Goal: Task Accomplishment & Management: Use online tool/utility

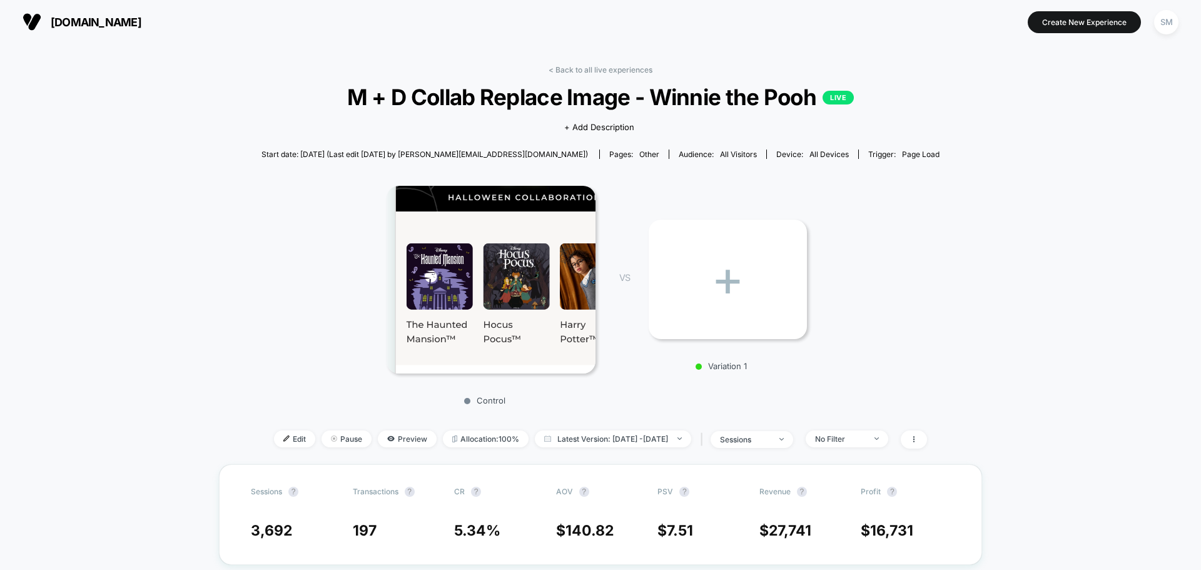
click at [511, 271] on img at bounding box center [490, 280] width 209 height 188
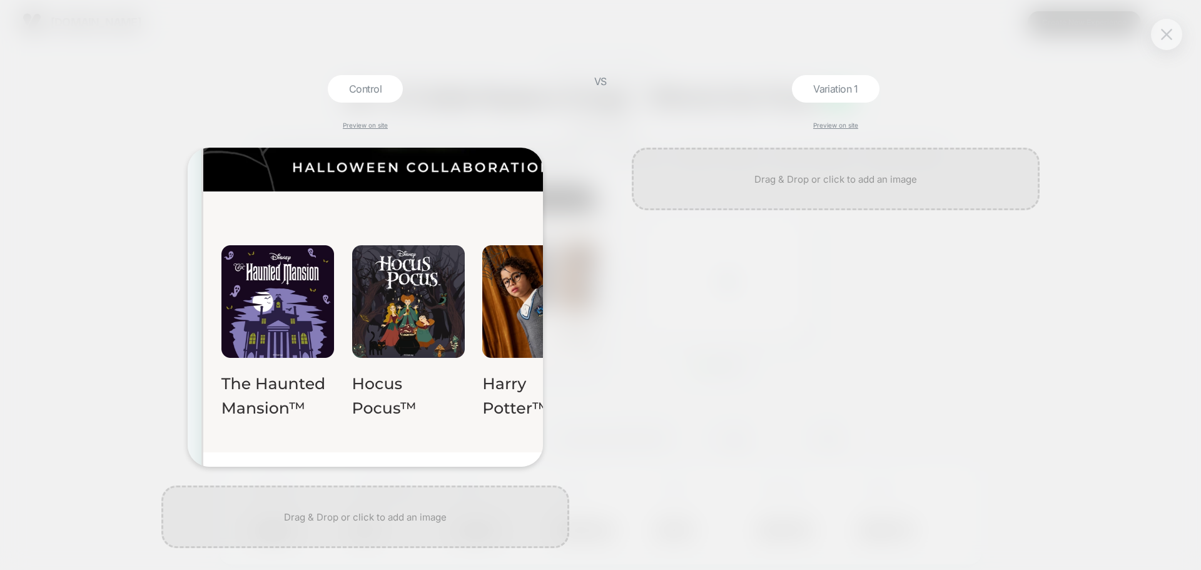
click at [1168, 28] on button at bounding box center [1166, 34] width 19 height 19
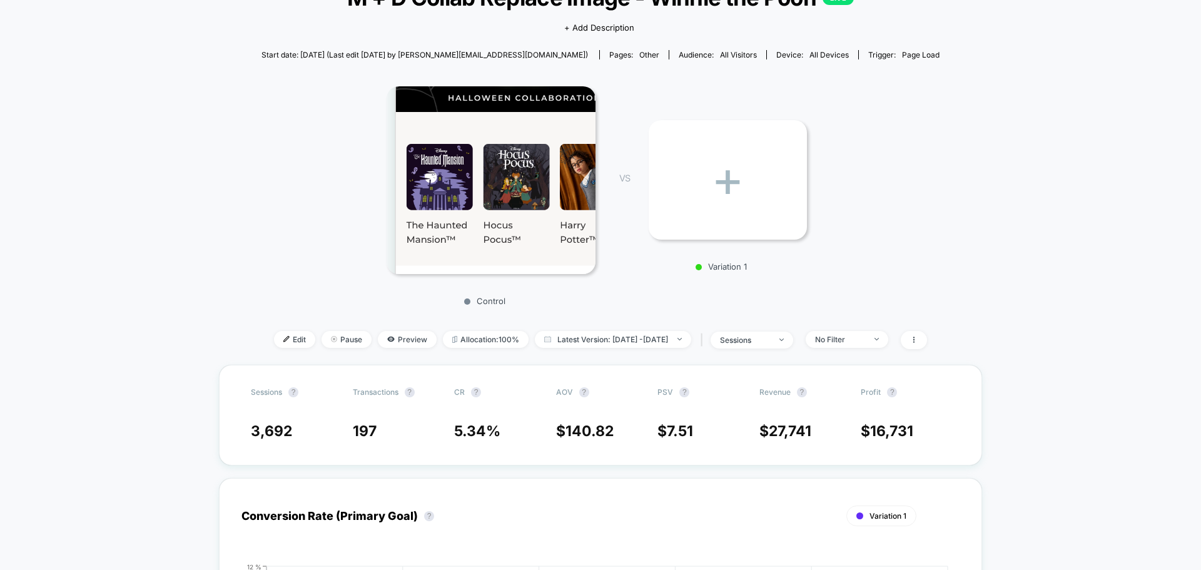
scroll to position [125, 0]
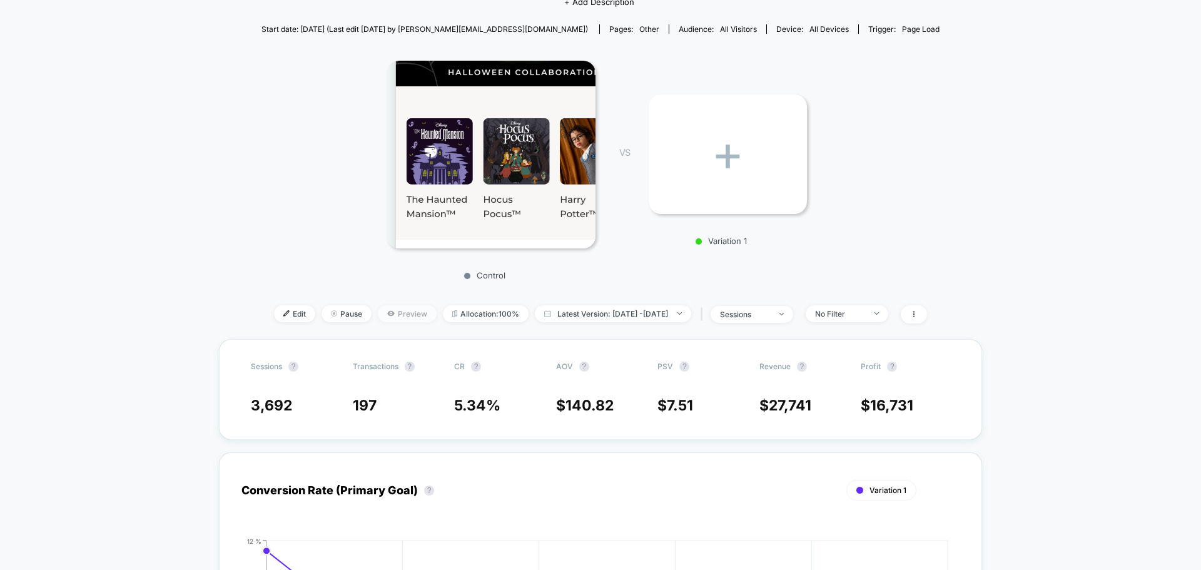
click at [395, 317] on span "Preview" at bounding box center [407, 313] width 59 height 17
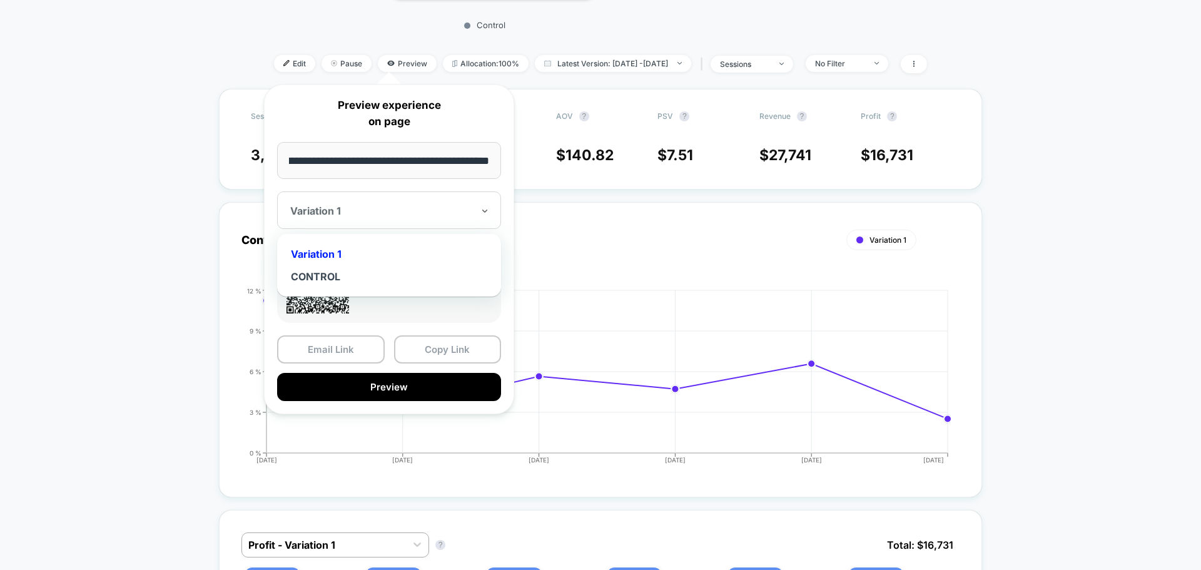
scroll to position [0, 0]
click at [446, 211] on div at bounding box center [381, 210] width 183 height 13
click at [410, 211] on div at bounding box center [381, 210] width 183 height 13
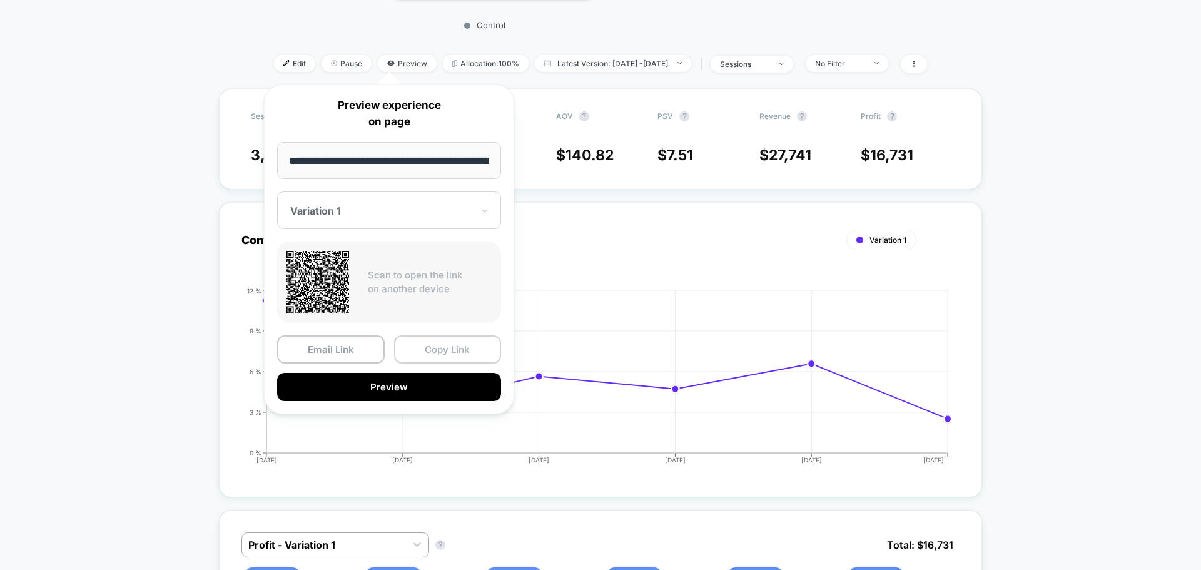
click at [444, 350] on button "Copy Link" at bounding box center [448, 349] width 108 height 28
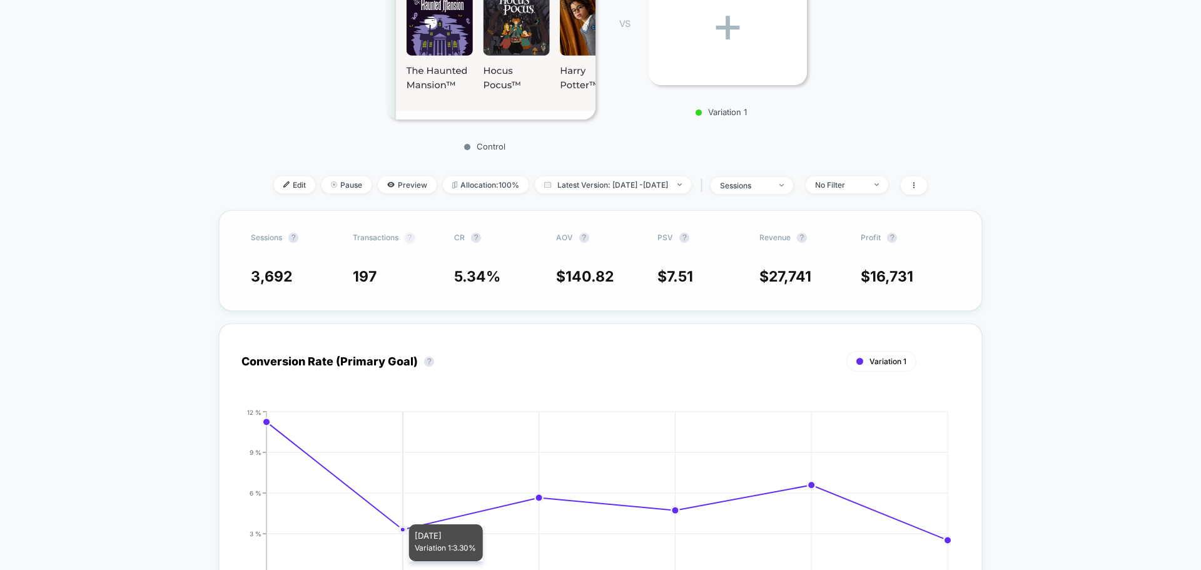
scroll to position [250, 0]
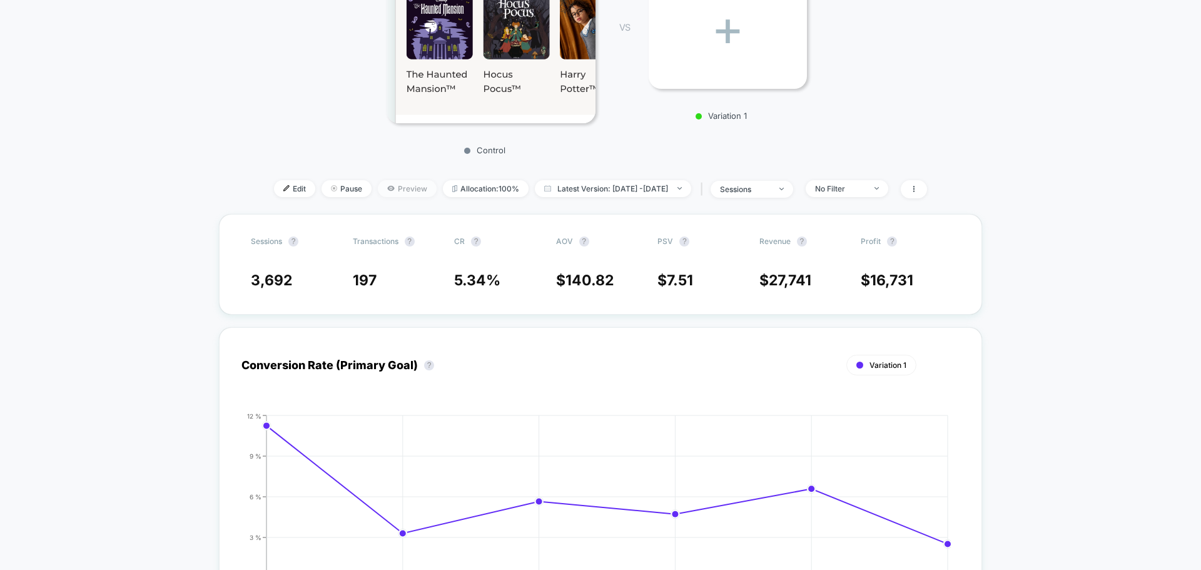
click at [398, 190] on span "Preview" at bounding box center [407, 188] width 59 height 17
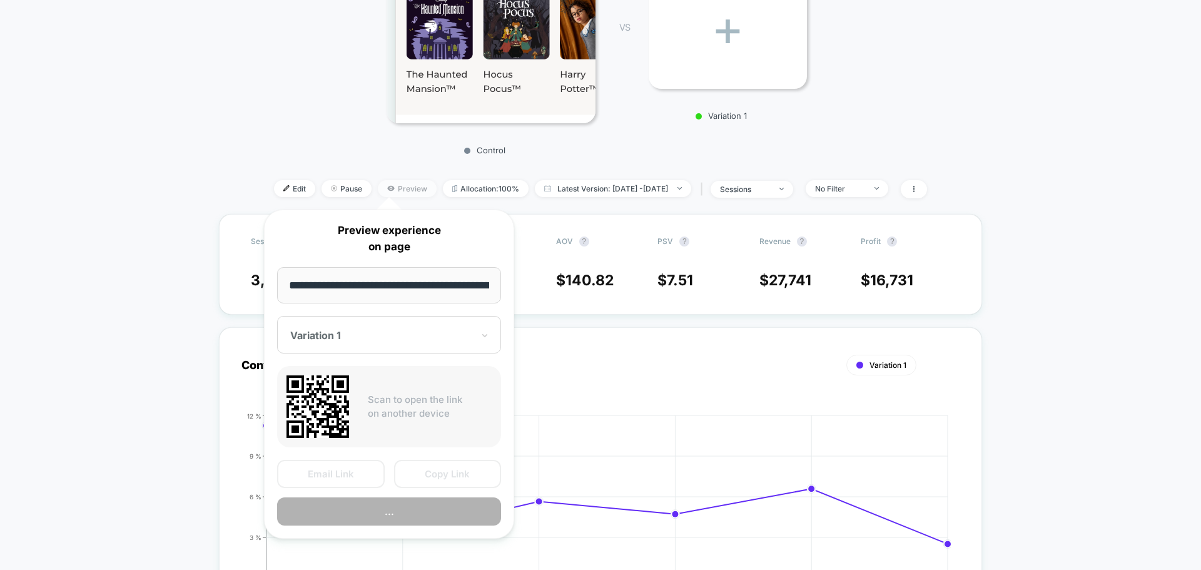
scroll to position [0, 111]
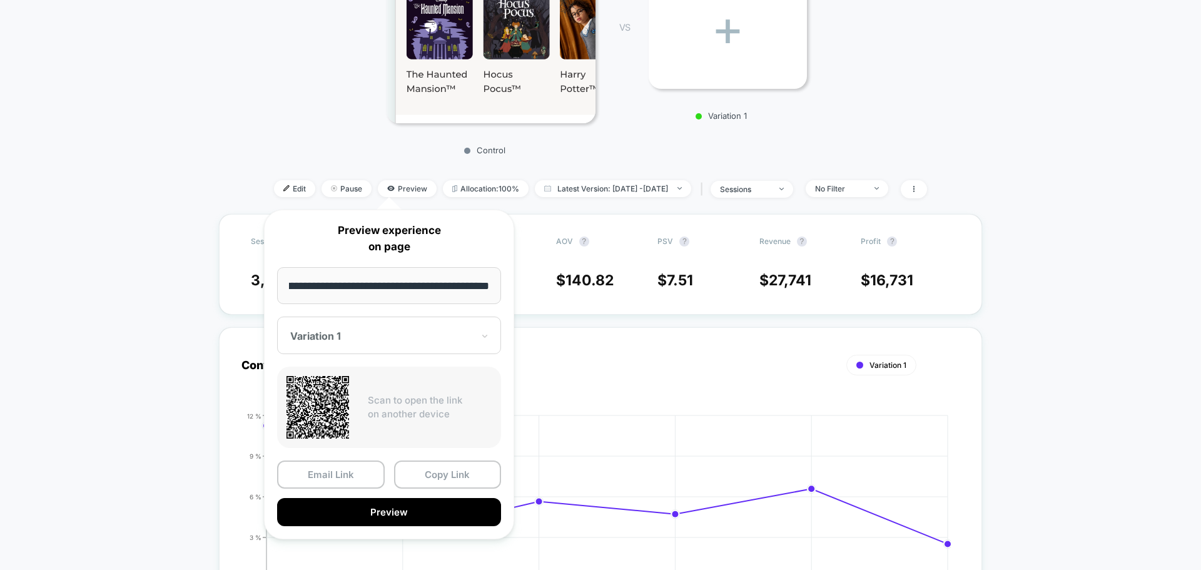
click at [385, 346] on div "Variation 1" at bounding box center [389, 335] width 224 height 38
click at [345, 399] on div "CONTROL" at bounding box center [388, 401] width 211 height 23
click at [448, 482] on button "Copy Link" at bounding box center [448, 474] width 108 height 28
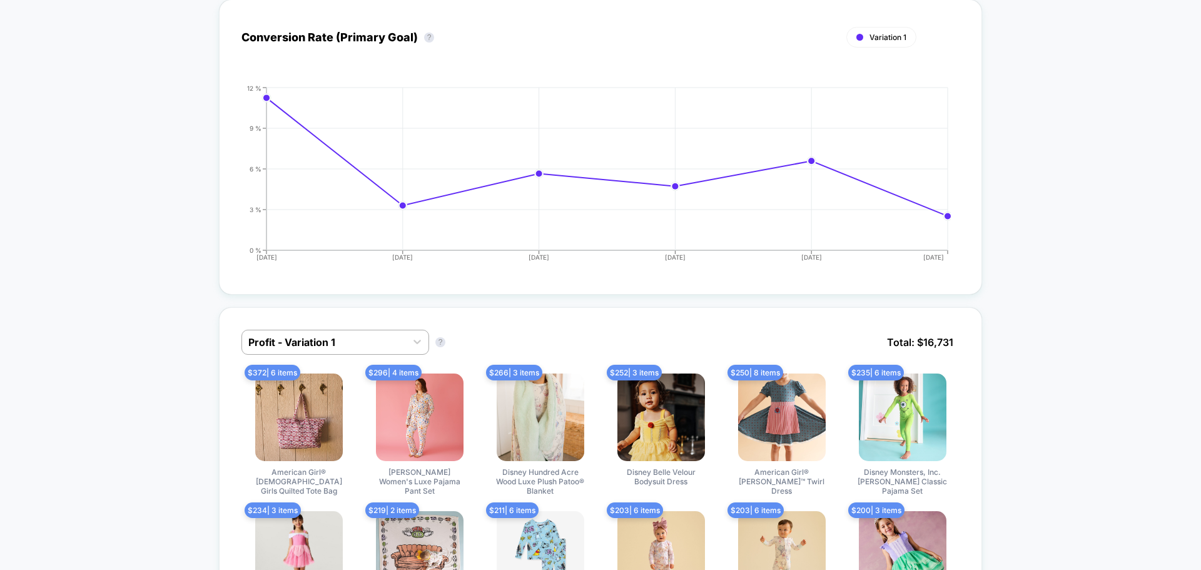
scroll to position [563, 0]
